Goal: Information Seeking & Learning: Learn about a topic

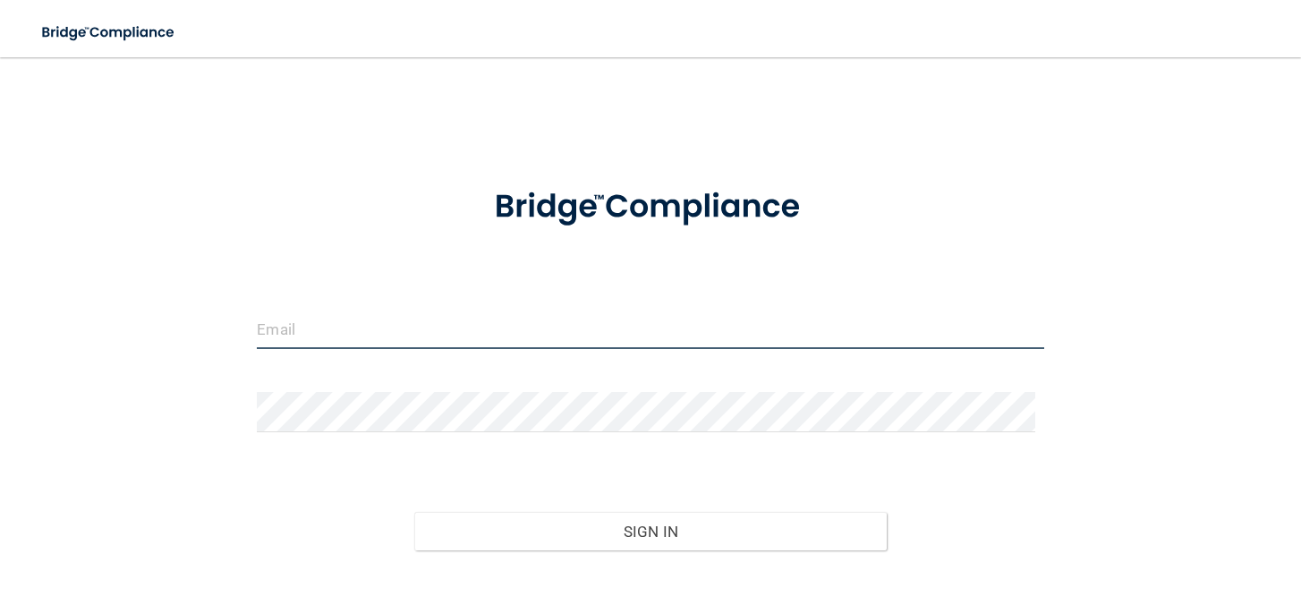
type input "[PERSON_NAME][EMAIL_ADDRESS][PERSON_NAME][DOMAIN_NAME]"
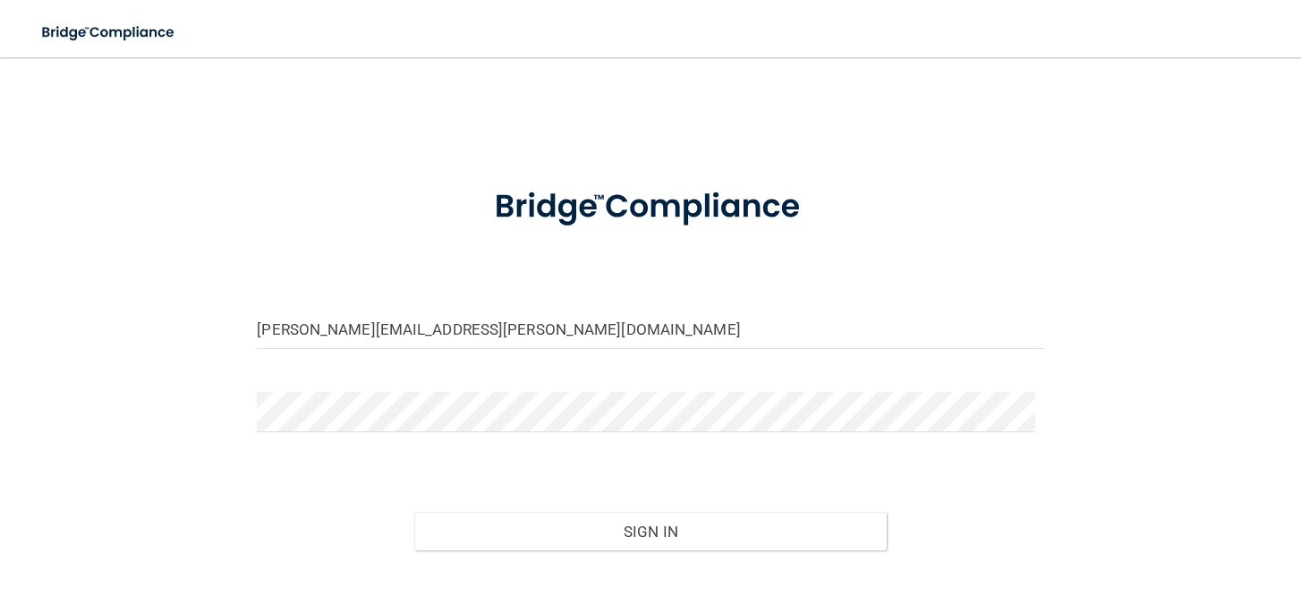
click at [651, 504] on div "Sign In" at bounding box center [649, 513] width 813 height 75
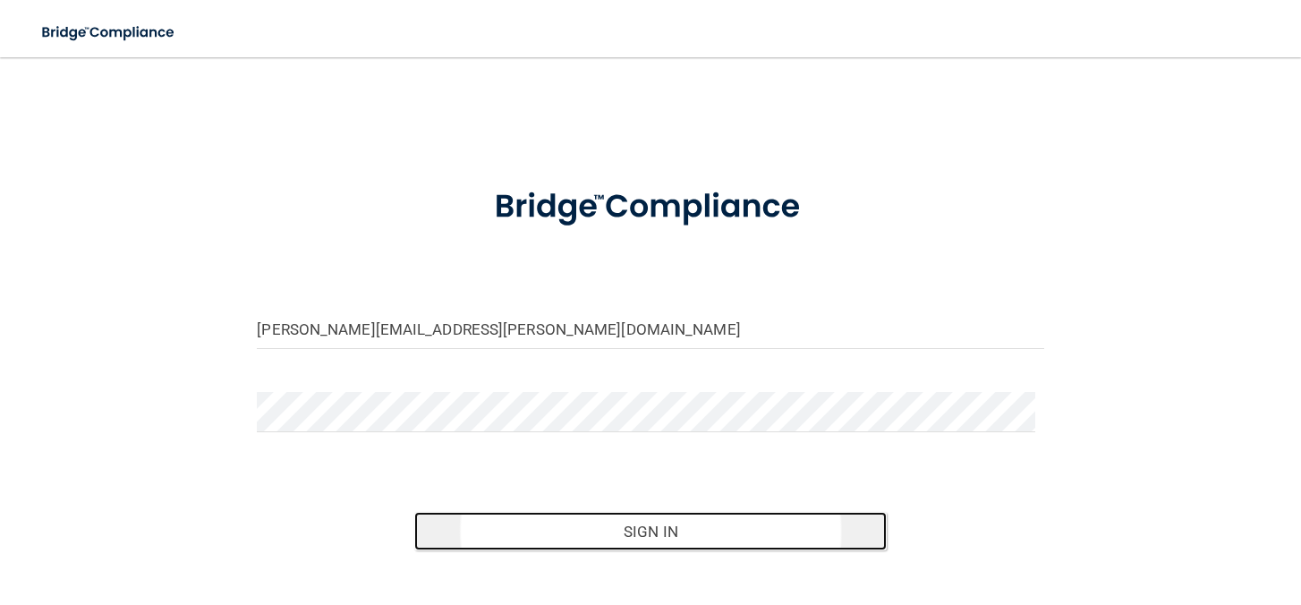
click at [648, 521] on button "Sign In" at bounding box center [650, 531] width 472 height 39
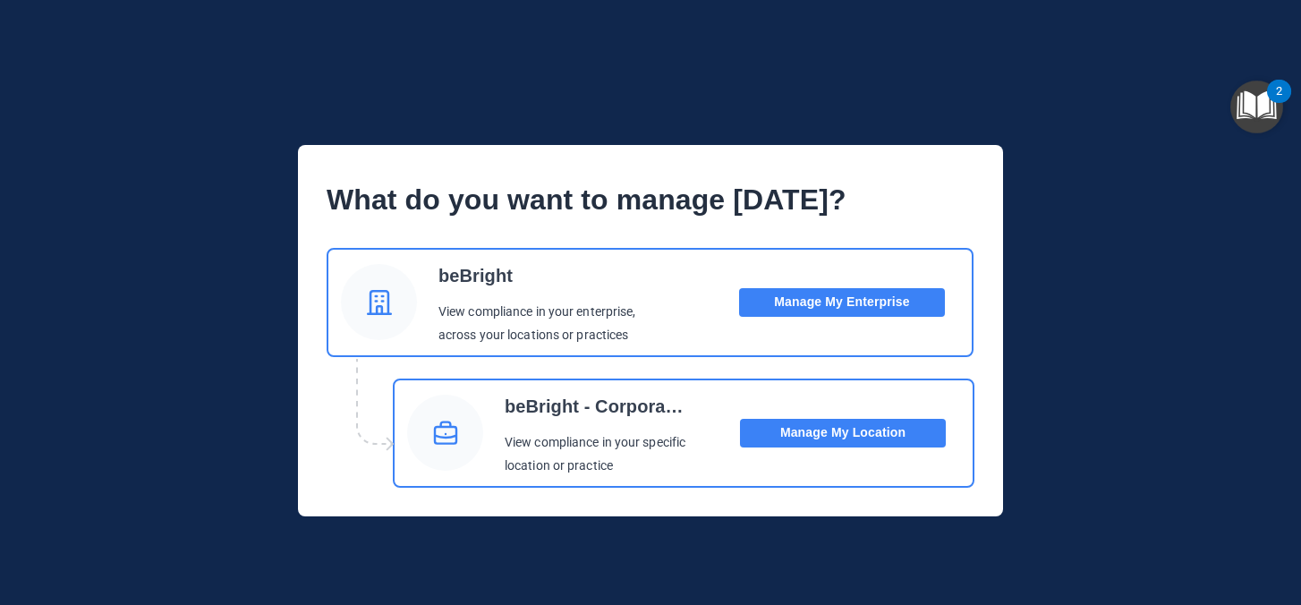
click at [824, 422] on button "Manage My Location" at bounding box center [843, 433] width 206 height 29
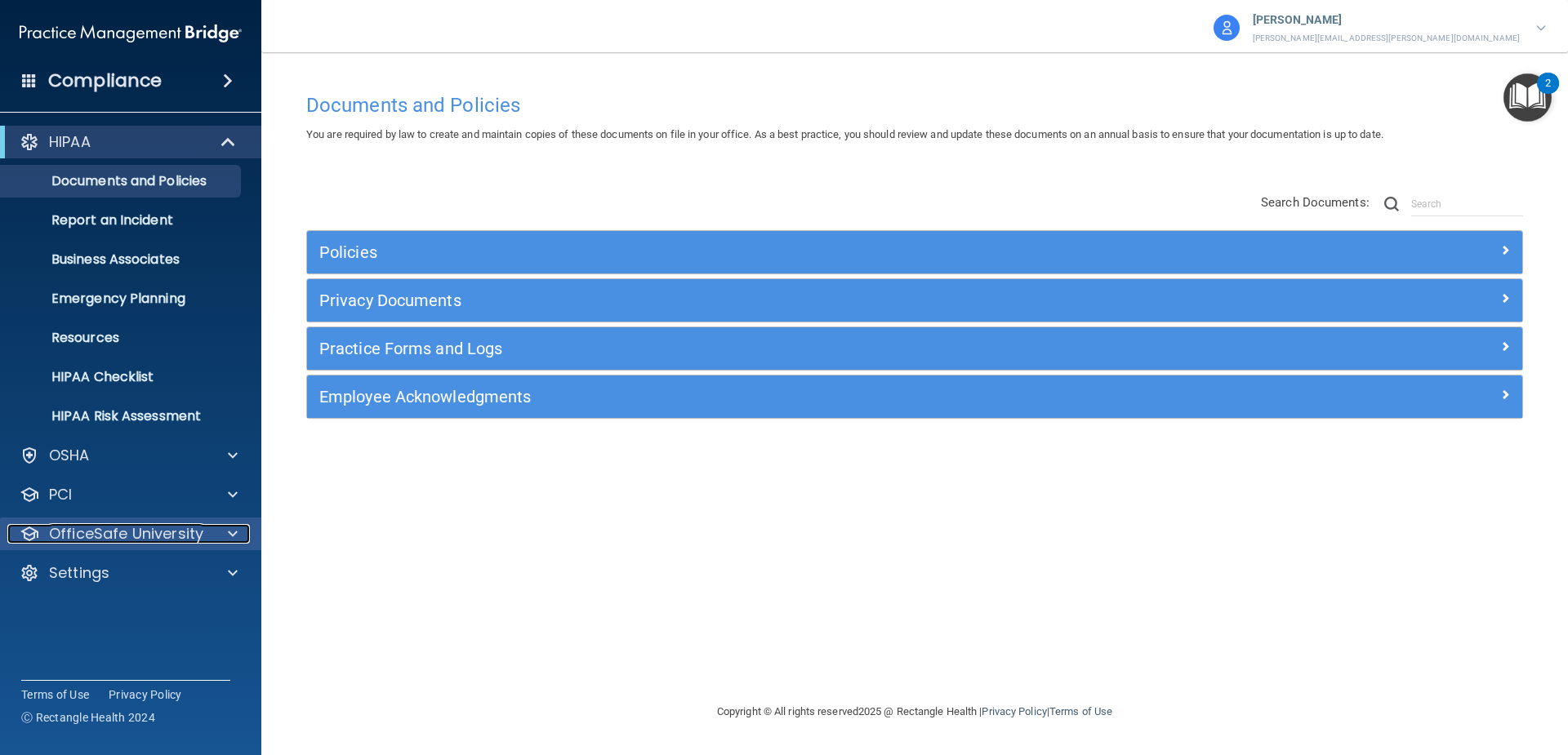
click at [151, 539] on p "OfficeSafe University" at bounding box center [126, 533] width 154 height 19
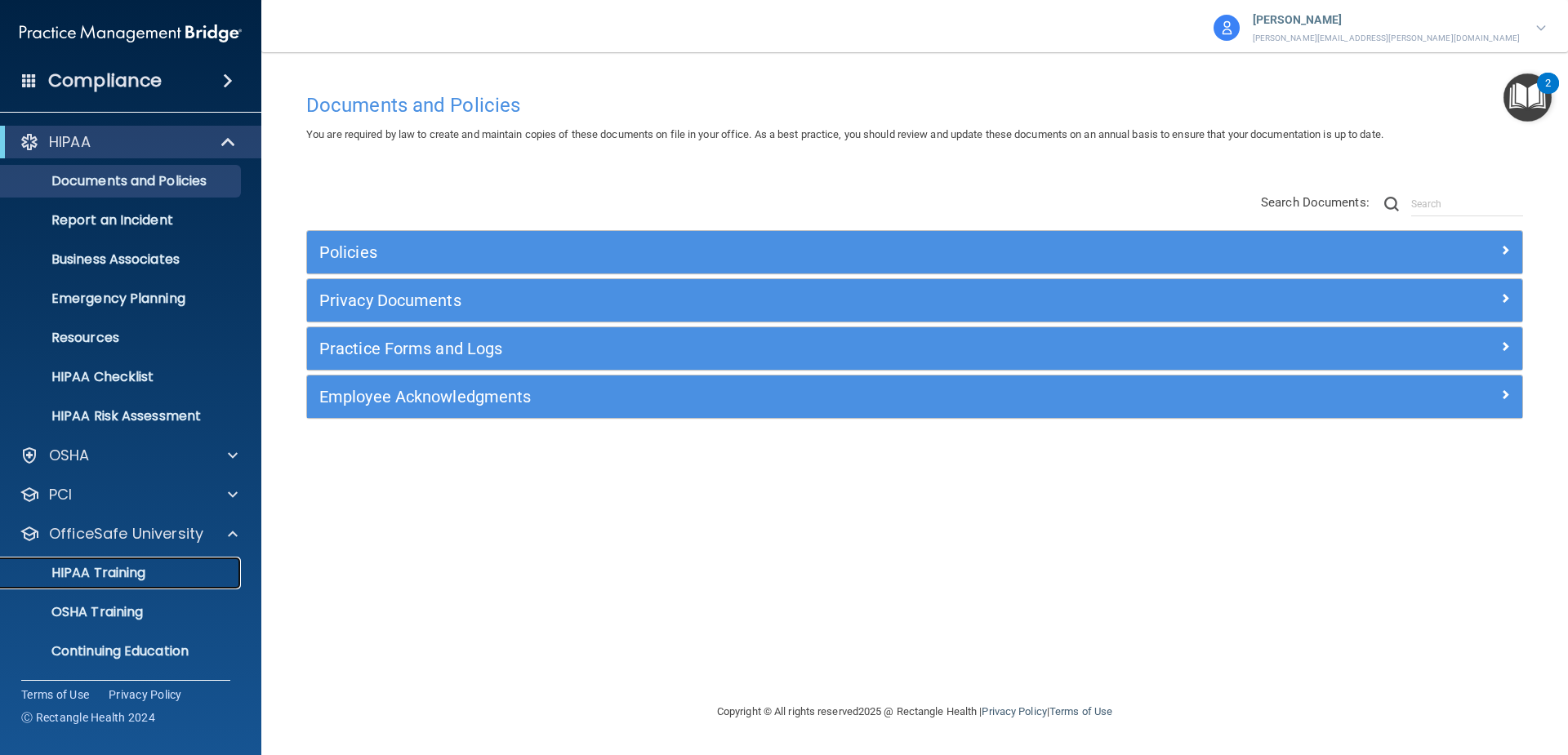
click at [128, 551] on p "HIPAA Training" at bounding box center [79, 573] width 135 height 16
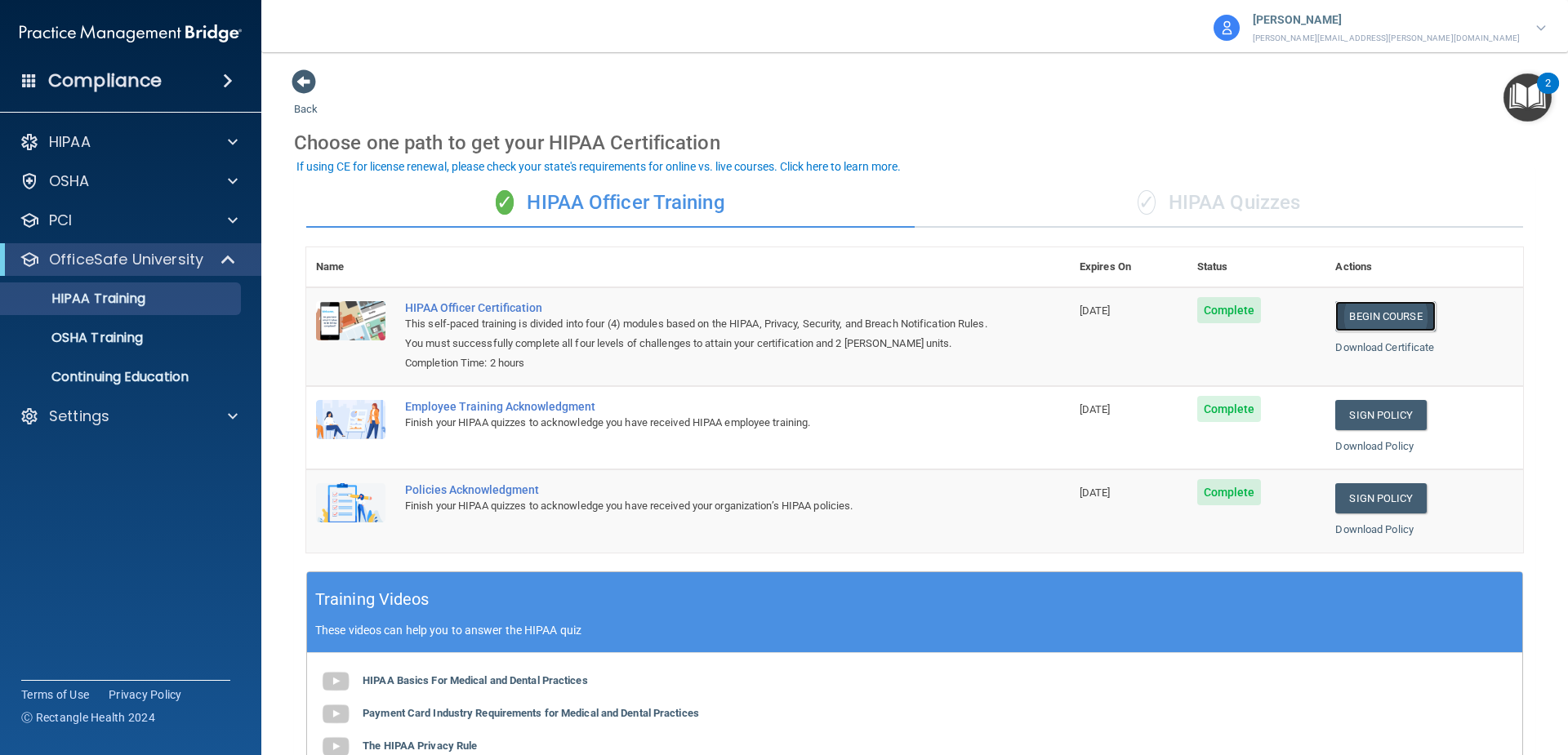
click at [1187, 317] on link "Begin Course" at bounding box center [1385, 316] width 100 height 30
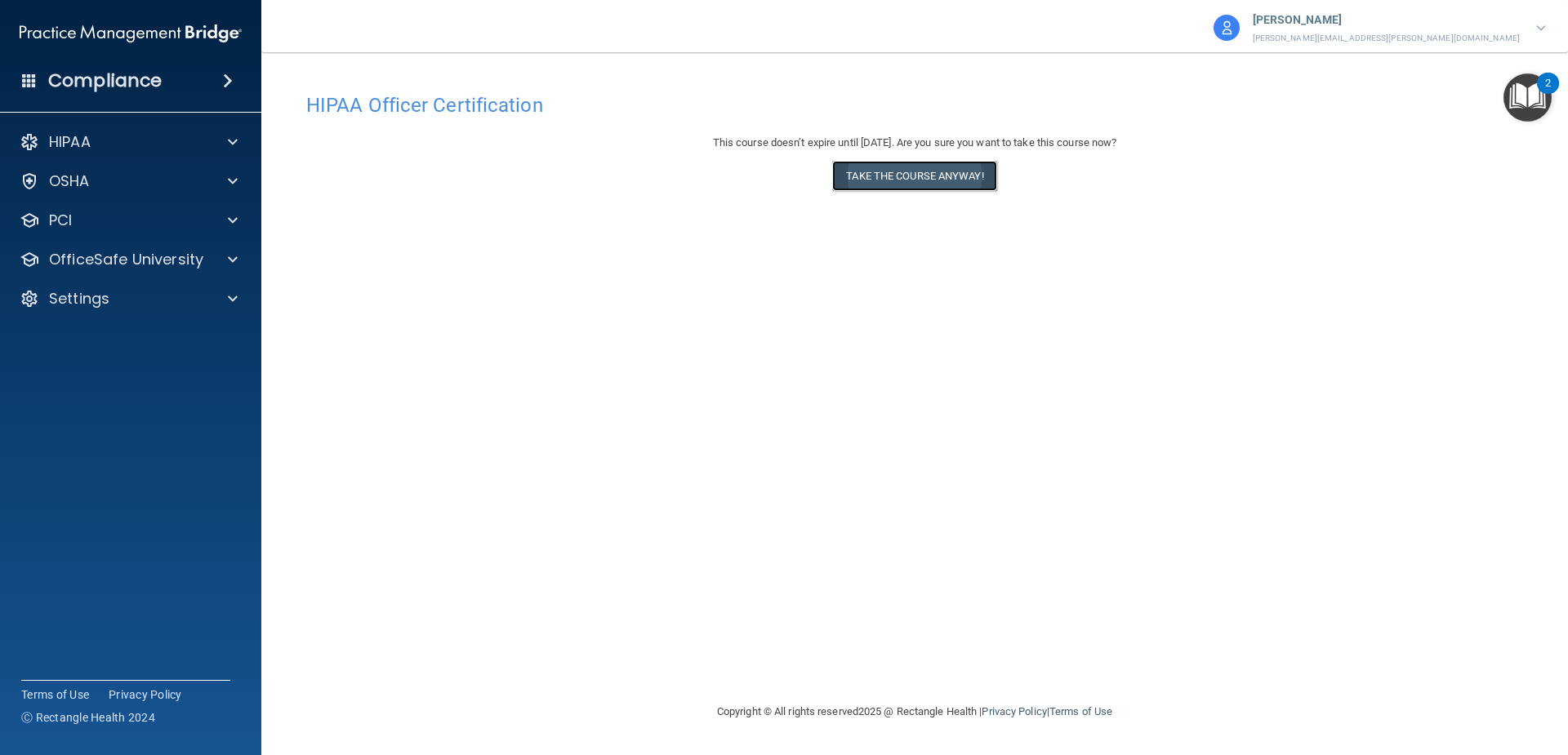
click at [867, 180] on button "Take the course anyway!" at bounding box center [914, 175] width 164 height 30
